Goal: Contribute content

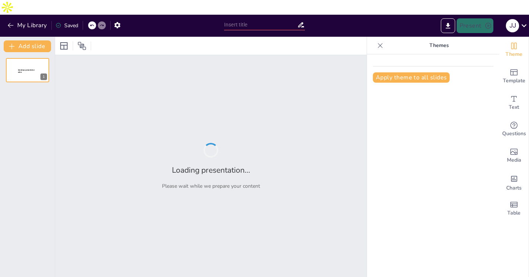
type input "Inteligencia Climática para Empresas: Integración y Automatización con Footprin…"
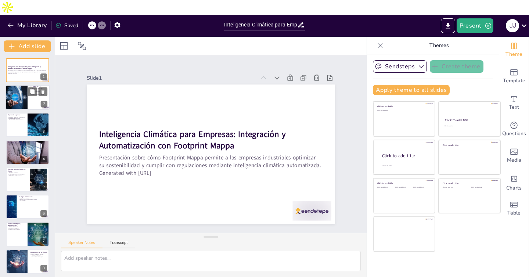
click at [13, 85] on div at bounding box center [16, 97] width 37 height 25
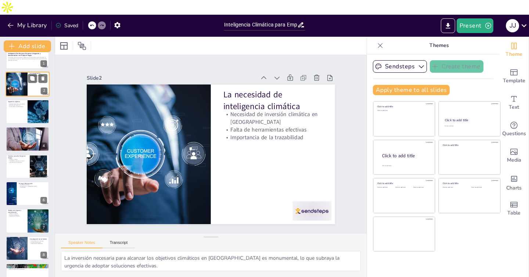
scroll to position [15, 0]
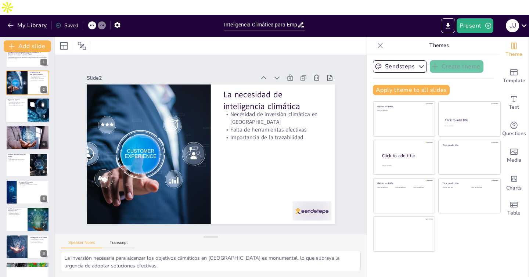
click at [26, 98] on div at bounding box center [28, 110] width 44 height 25
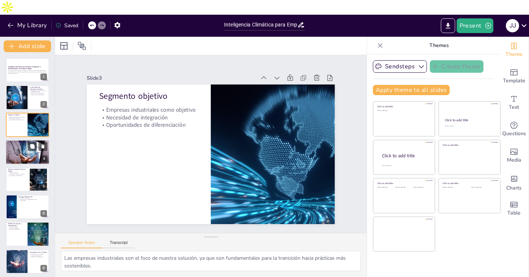
click at [19, 139] on div at bounding box center [28, 151] width 44 height 29
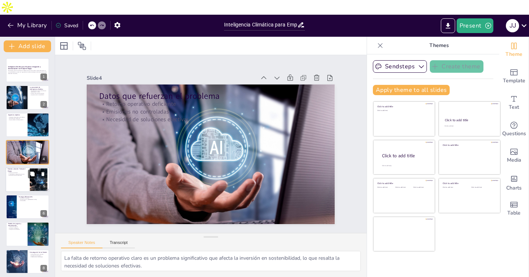
click at [18, 168] on div at bounding box center [28, 179] width 44 height 25
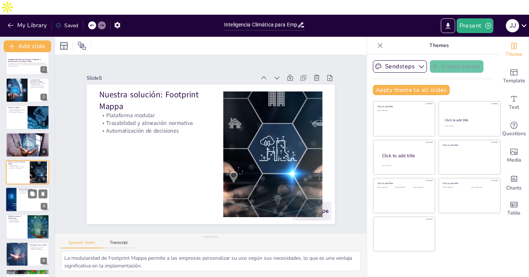
click at [17, 187] on div at bounding box center [28, 199] width 44 height 25
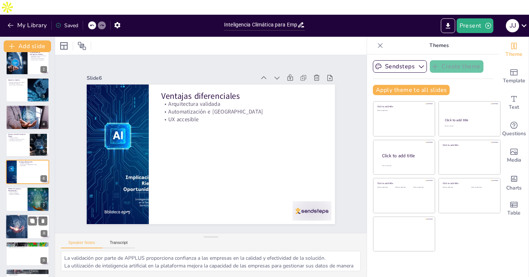
click at [23, 214] on div at bounding box center [16, 226] width 49 height 25
type textarea "El acompañamiento a las empresas es esencial para facilitar la adopción de prác…"
